Goal: Find specific page/section: Find specific page/section

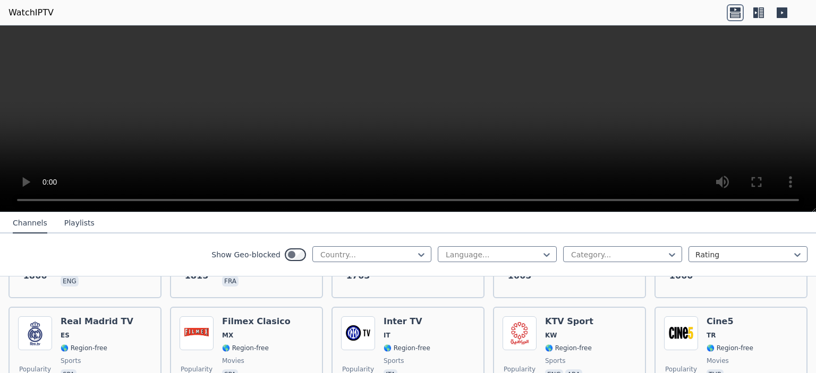
scroll to position [828, 0]
click at [423, 255] on icon at bounding box center [421, 255] width 11 height 11
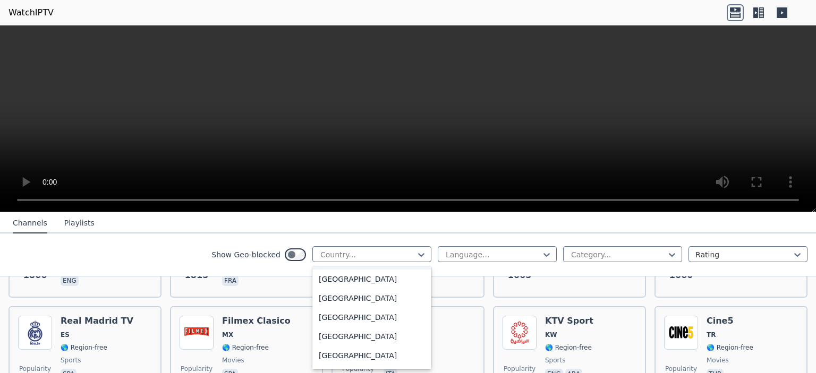
scroll to position [1241, 0]
click at [354, 289] on div "[GEOGRAPHIC_DATA]" at bounding box center [371, 279] width 119 height 19
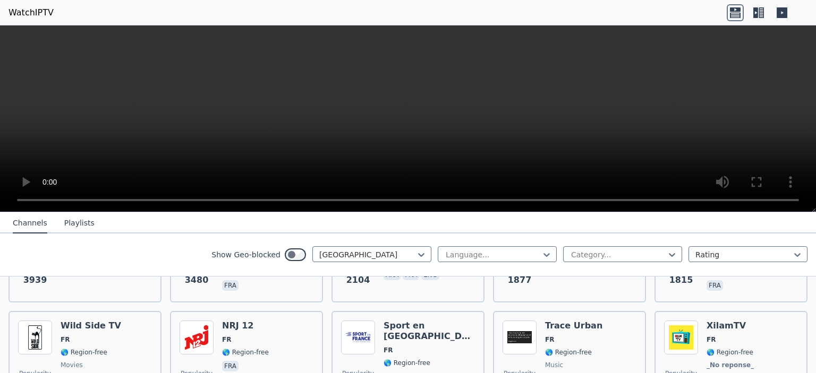
scroll to position [195, 0]
click at [545, 252] on icon at bounding box center [546, 255] width 11 height 11
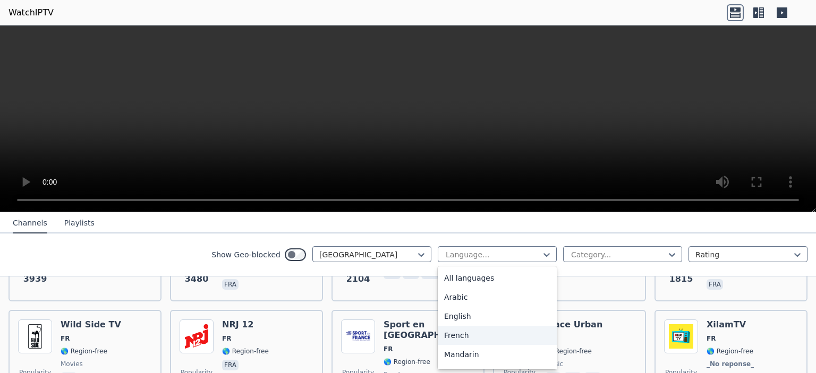
click at [458, 337] on div "French" at bounding box center [497, 335] width 119 height 19
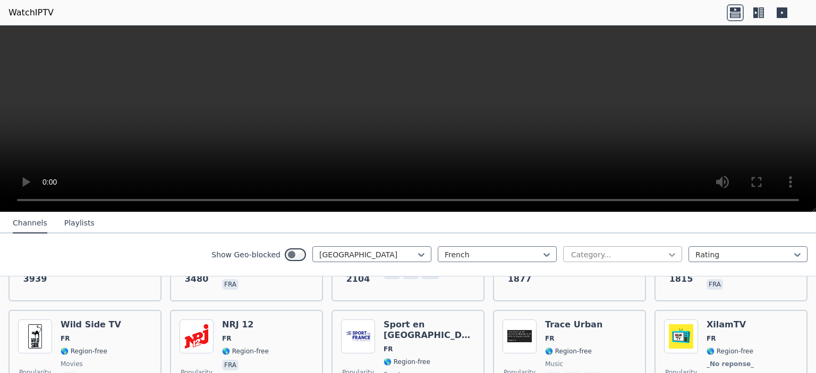
click at [669, 255] on icon at bounding box center [671, 255] width 11 height 11
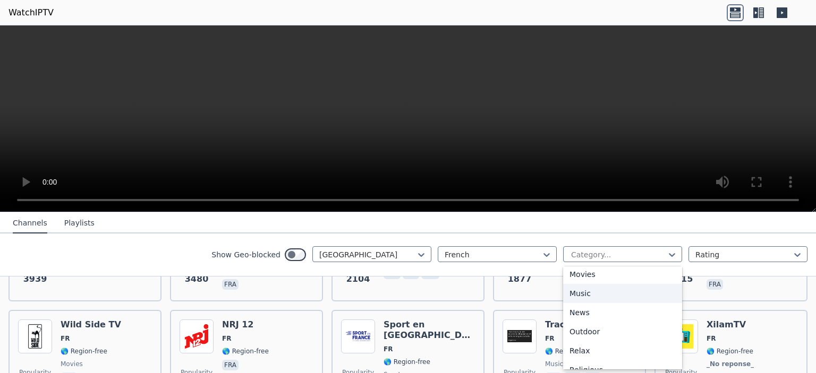
scroll to position [291, 0]
click at [592, 272] on div "Movies" at bounding box center [622, 273] width 119 height 19
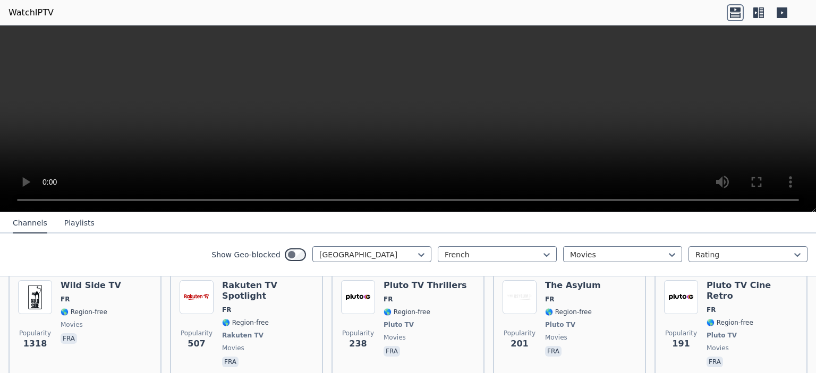
scroll to position [130, 0]
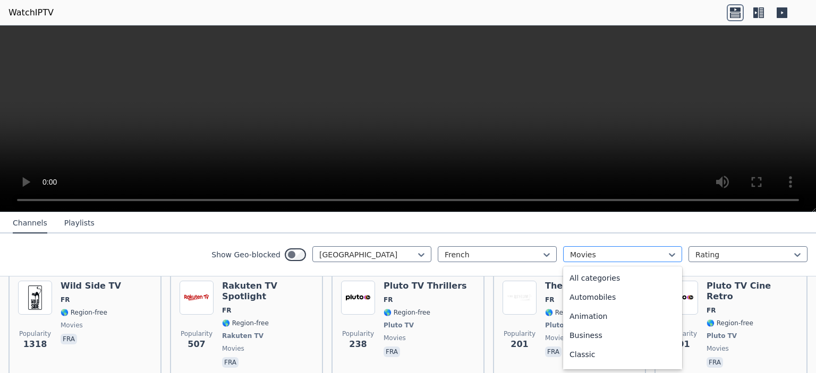
click at [614, 257] on div at bounding box center [618, 255] width 97 height 11
click at [594, 338] on div "Sports" at bounding box center [622, 335] width 119 height 19
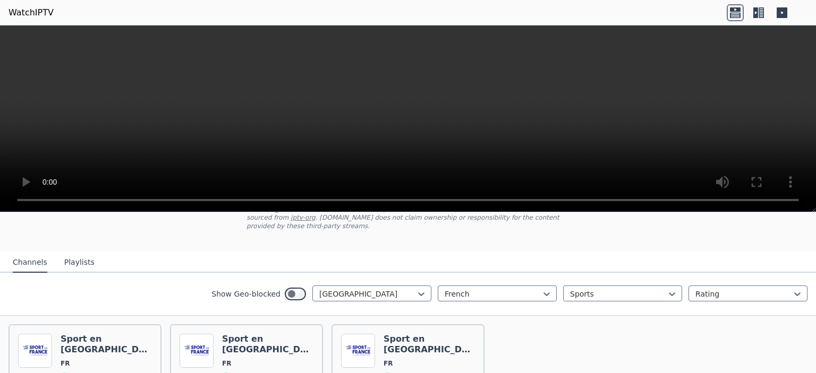
scroll to position [76, 0]
